Goal: Obtain resource: Download file/media

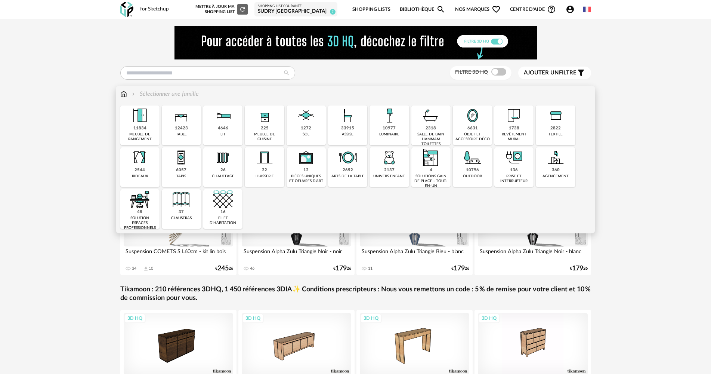
click at [184, 121] on img at bounding box center [181, 115] width 20 height 20
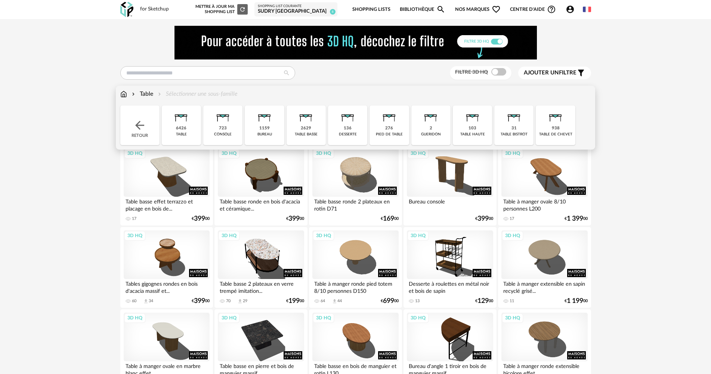
click at [179, 132] on div "table" at bounding box center [181, 134] width 11 height 5
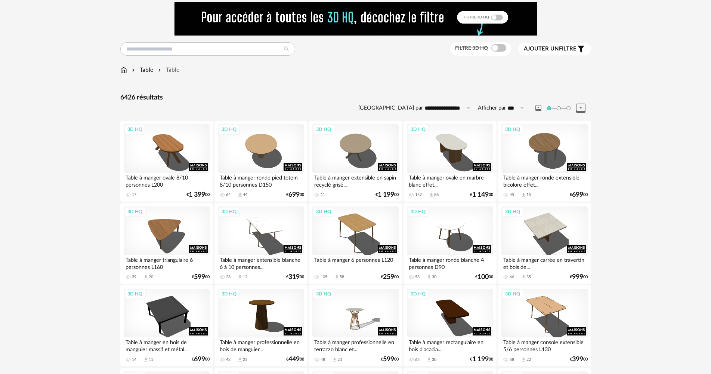
scroll to position [37, 0]
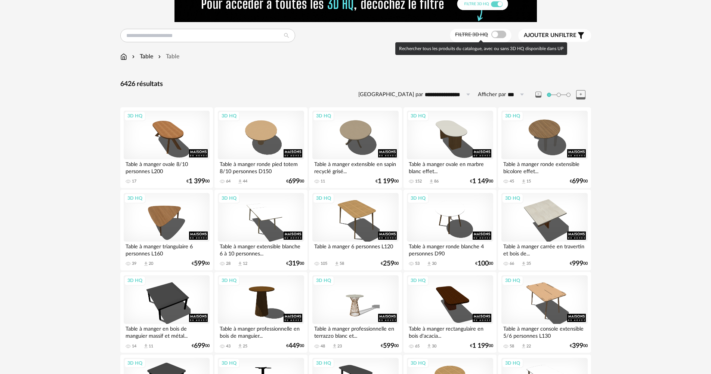
click at [492, 33] on span at bounding box center [498, 34] width 15 height 7
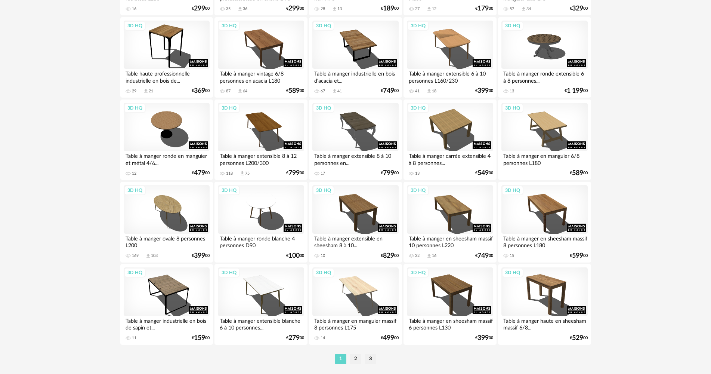
scroll to position [1464, 0]
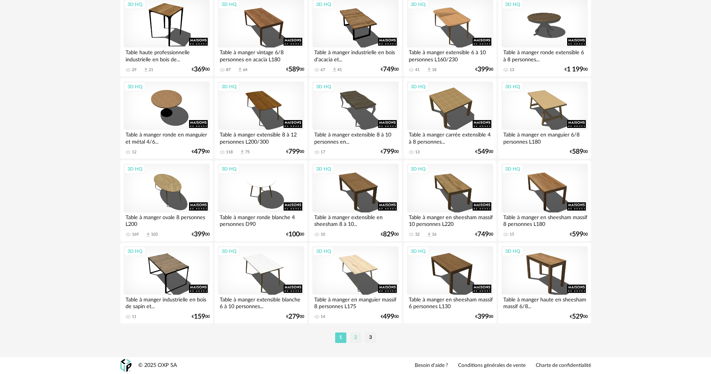
click at [358, 337] on li "2" at bounding box center [355, 337] width 11 height 10
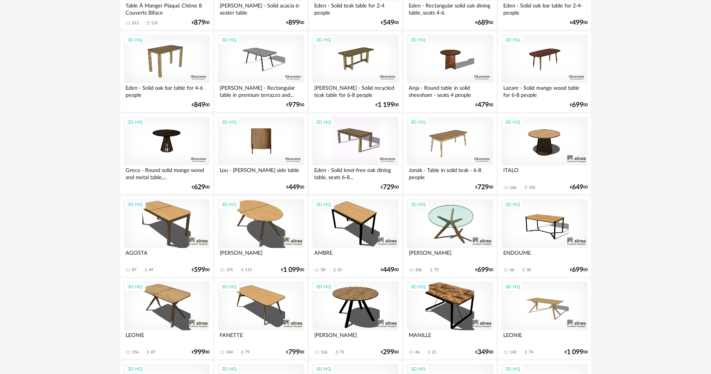
scroll to position [523, 0]
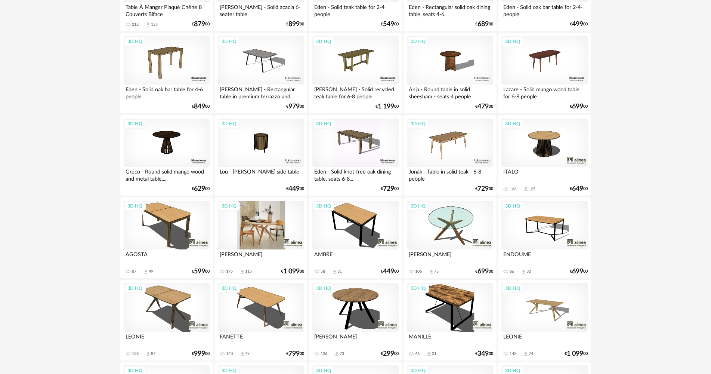
click at [265, 212] on div "3D HQ" at bounding box center [261, 225] width 86 height 49
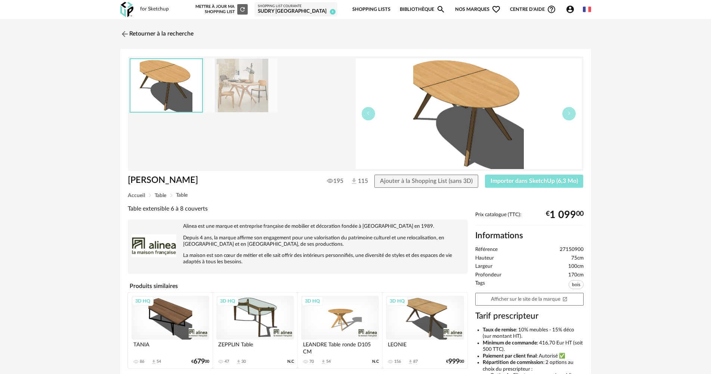
click at [517, 183] on span "Importer dans SketchUp (6,3 Mo)" at bounding box center [533, 181] width 87 height 6
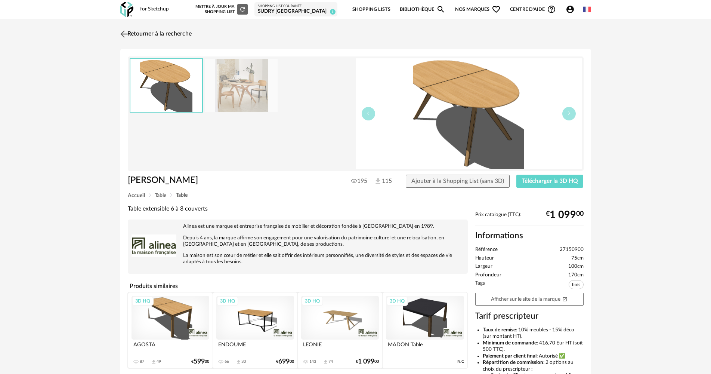
click at [177, 34] on link "Retourner à la recherche" at bounding box center [154, 34] width 73 height 16
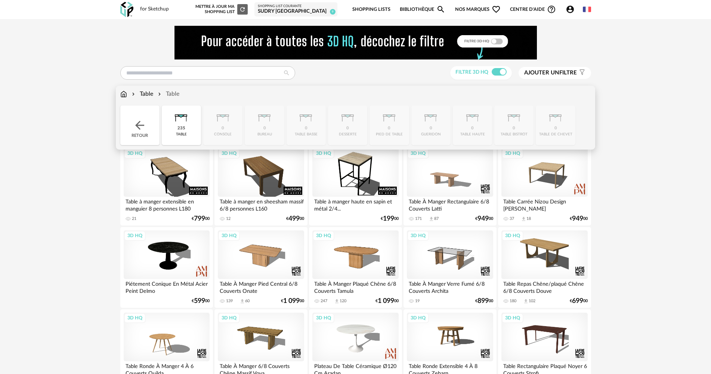
click at [123, 93] on img at bounding box center [123, 94] width 7 height 9
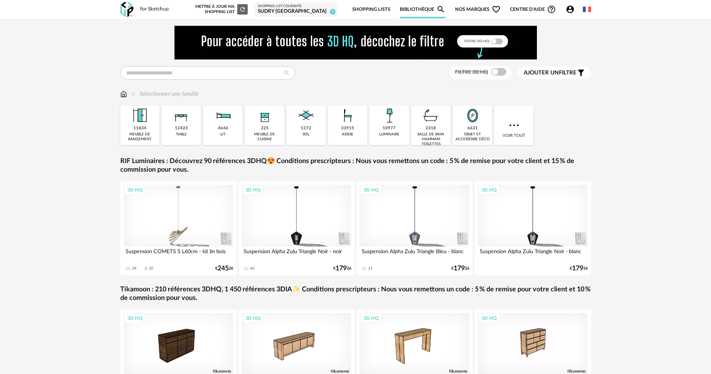
click at [488, 134] on div "objet et accessoire déco" at bounding box center [472, 137] width 35 height 10
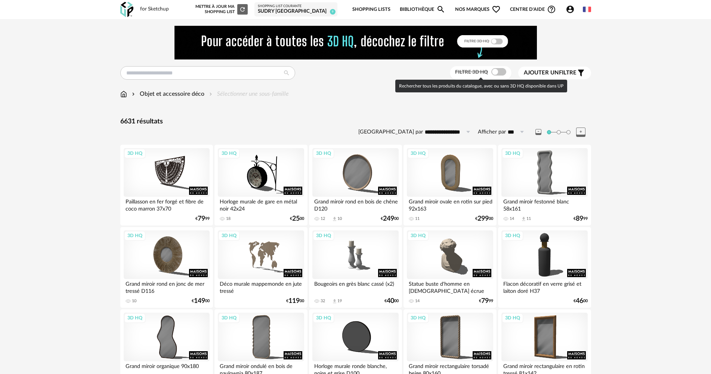
click at [493, 71] on span at bounding box center [498, 71] width 15 height 7
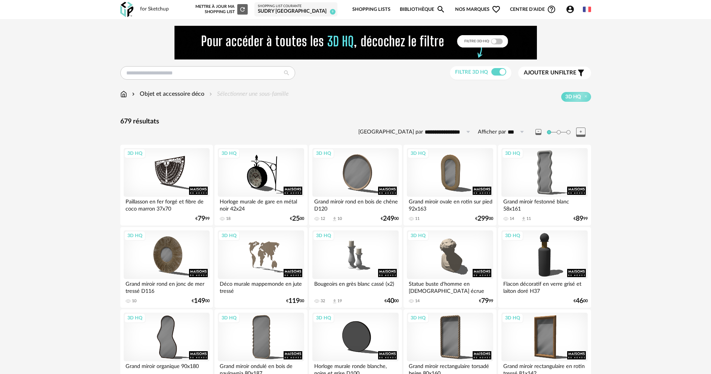
click at [463, 133] on icon at bounding box center [467, 132] width 9 height 12
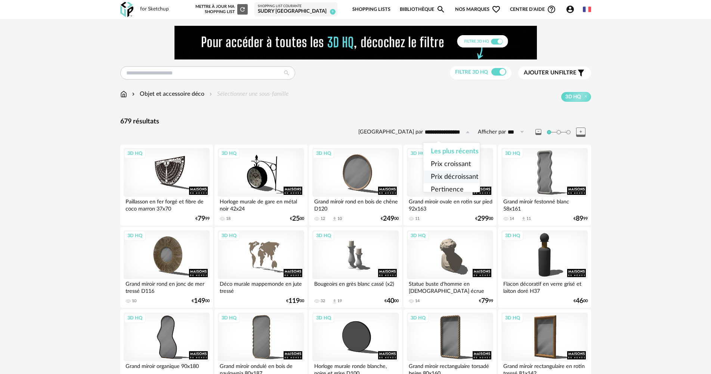
click at [470, 175] on span "Prix décroissant" at bounding box center [454, 176] width 47 height 7
type input "**********"
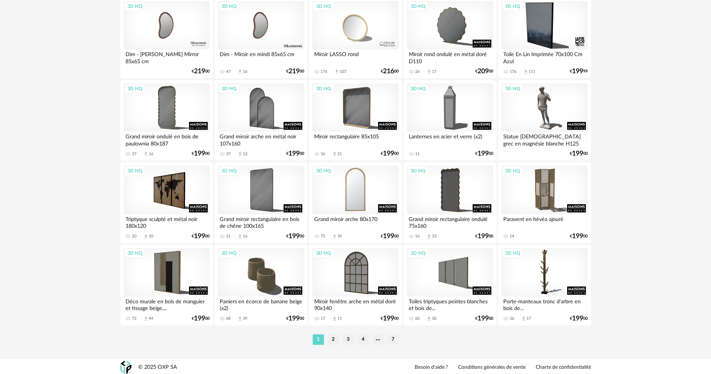
scroll to position [1464, 0]
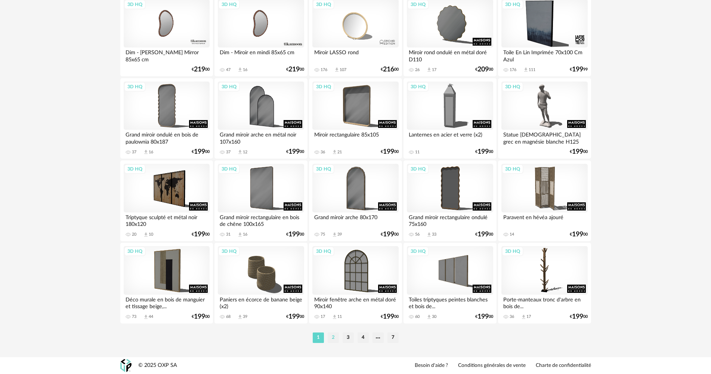
click at [329, 336] on li "2" at bounding box center [333, 337] width 11 height 10
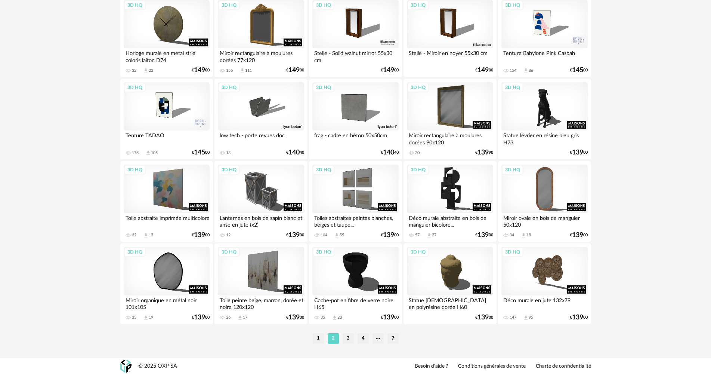
scroll to position [1464, 0]
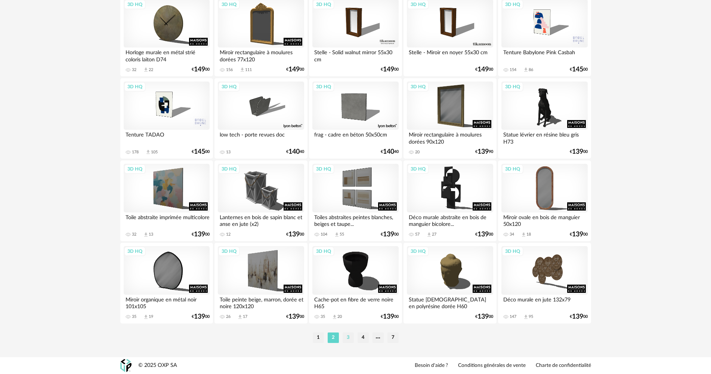
click at [343, 338] on li "3" at bounding box center [348, 337] width 11 height 10
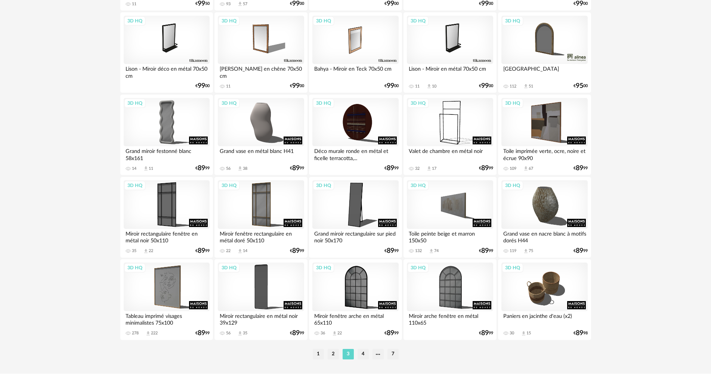
scroll to position [1278, 0]
